Goal: Navigation & Orientation: Find specific page/section

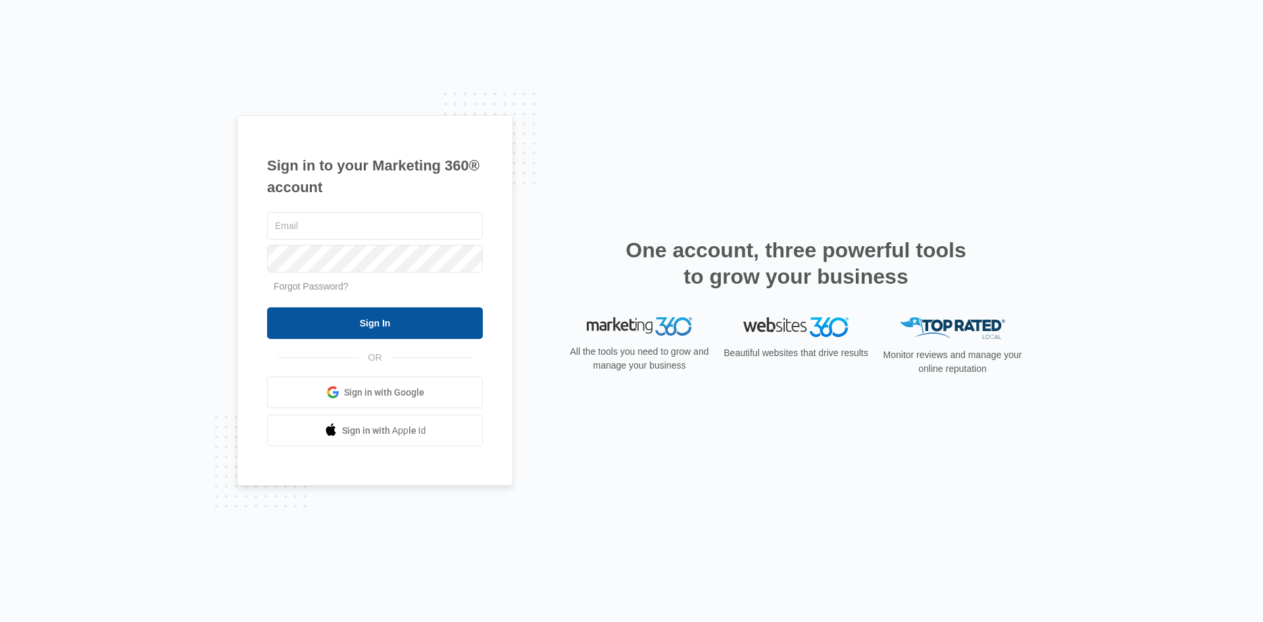
type input "[EMAIL_ADDRESS][DOMAIN_NAME]"
click at [404, 333] on input "Sign In" at bounding box center [375, 323] width 216 height 32
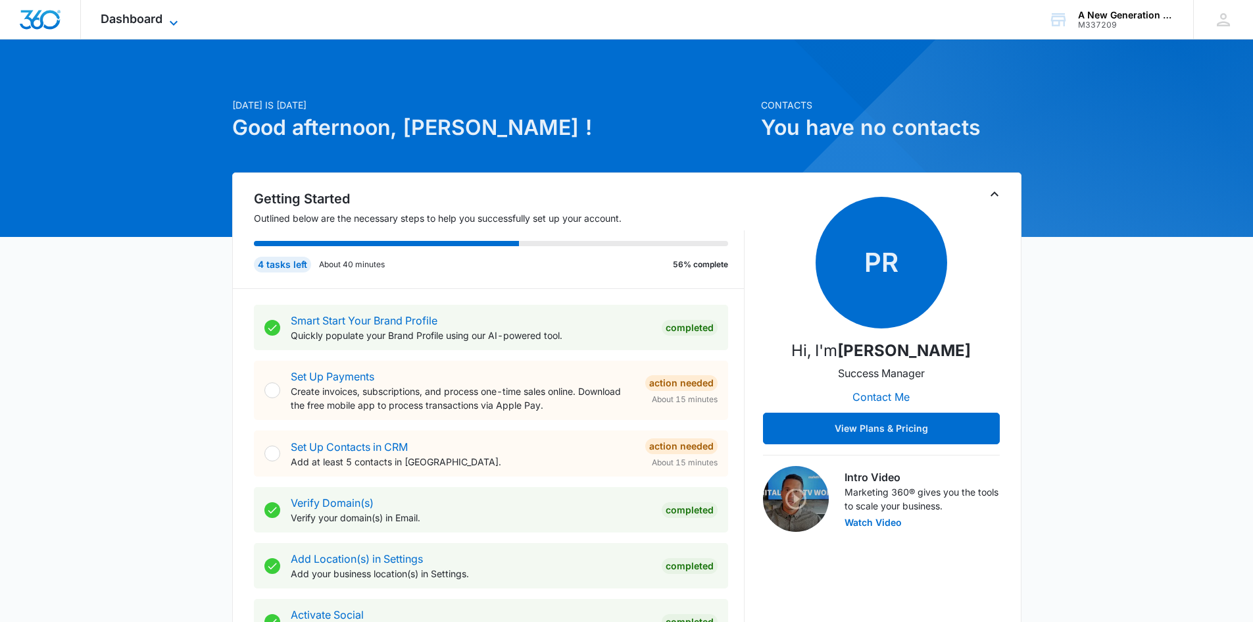
click at [145, 19] on span "Dashboard" at bounding box center [132, 19] width 62 height 14
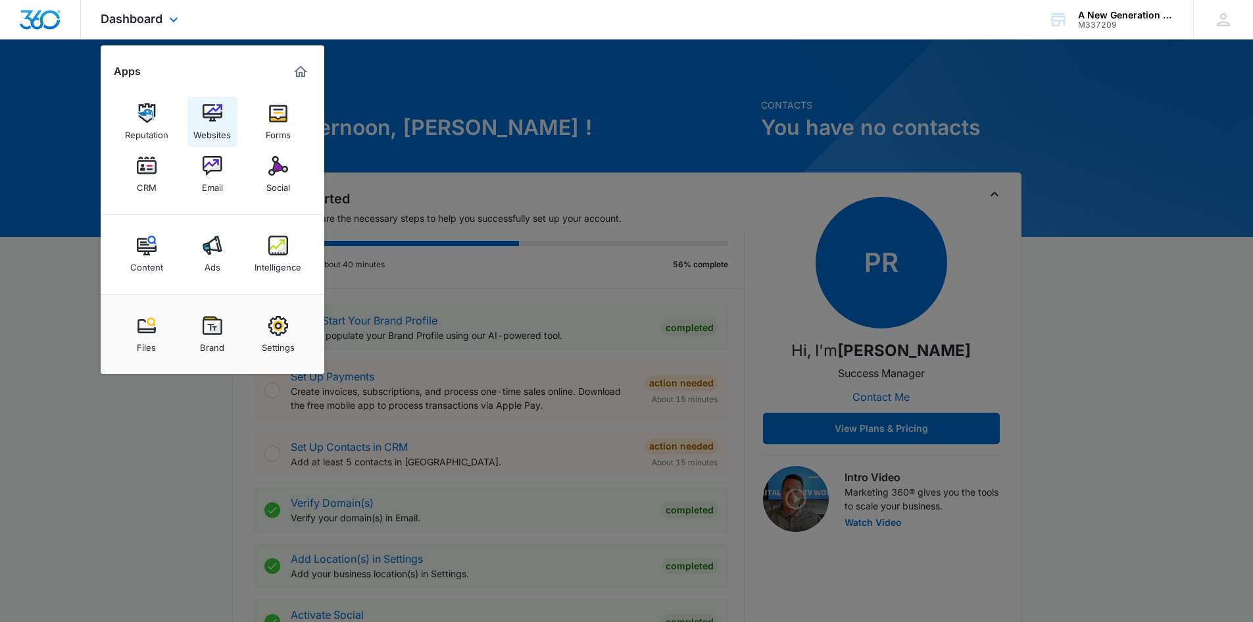
click at [212, 118] on img at bounding box center [213, 113] width 20 height 20
